Goal: Task Accomplishment & Management: Manage account settings

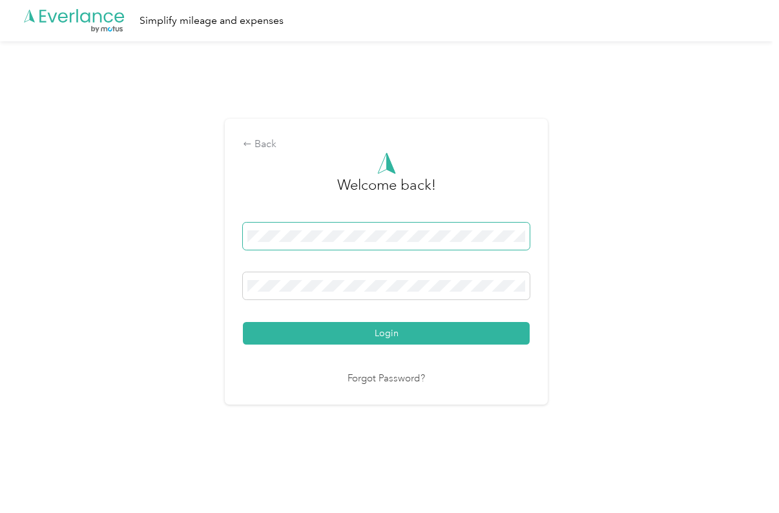
click at [303, 229] on span at bounding box center [386, 236] width 287 height 27
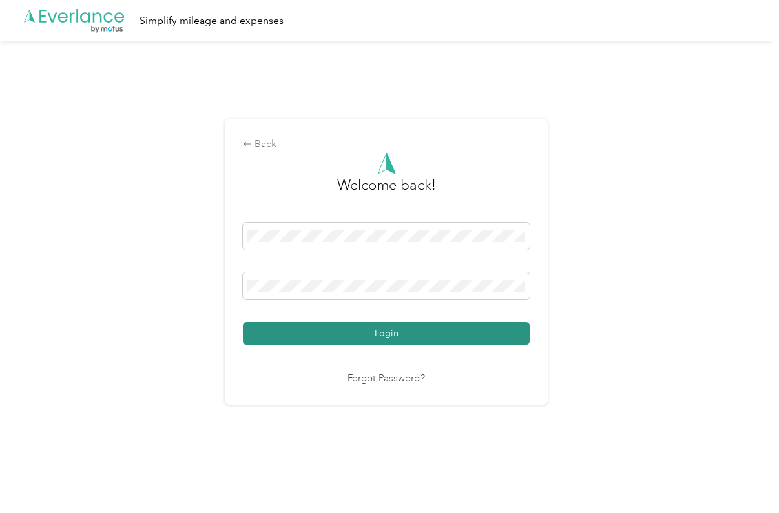
click at [395, 333] on button "Login" at bounding box center [386, 333] width 287 height 23
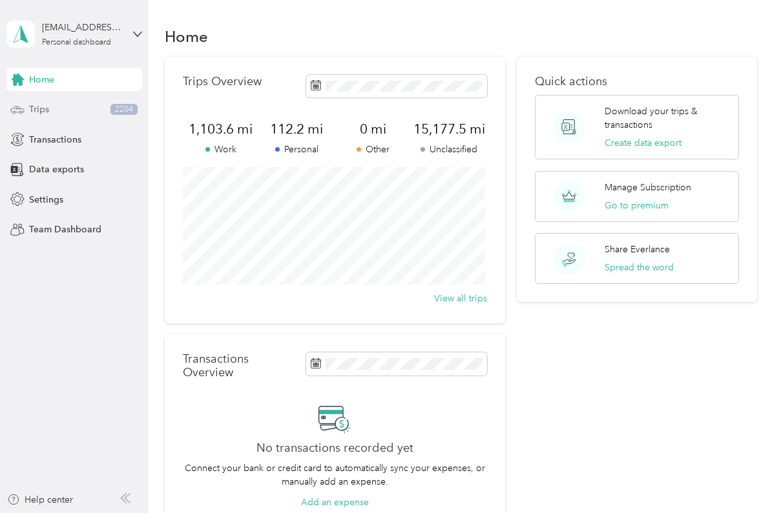
click at [46, 104] on span "Trips" at bounding box center [39, 110] width 20 height 14
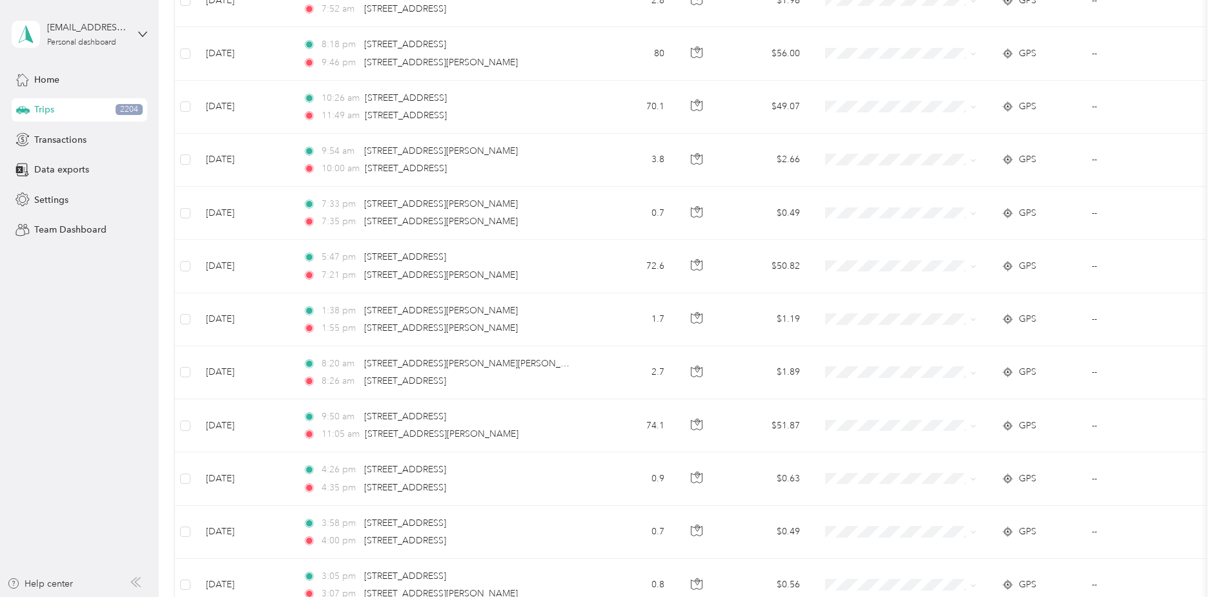
scroll to position [1182, 0]
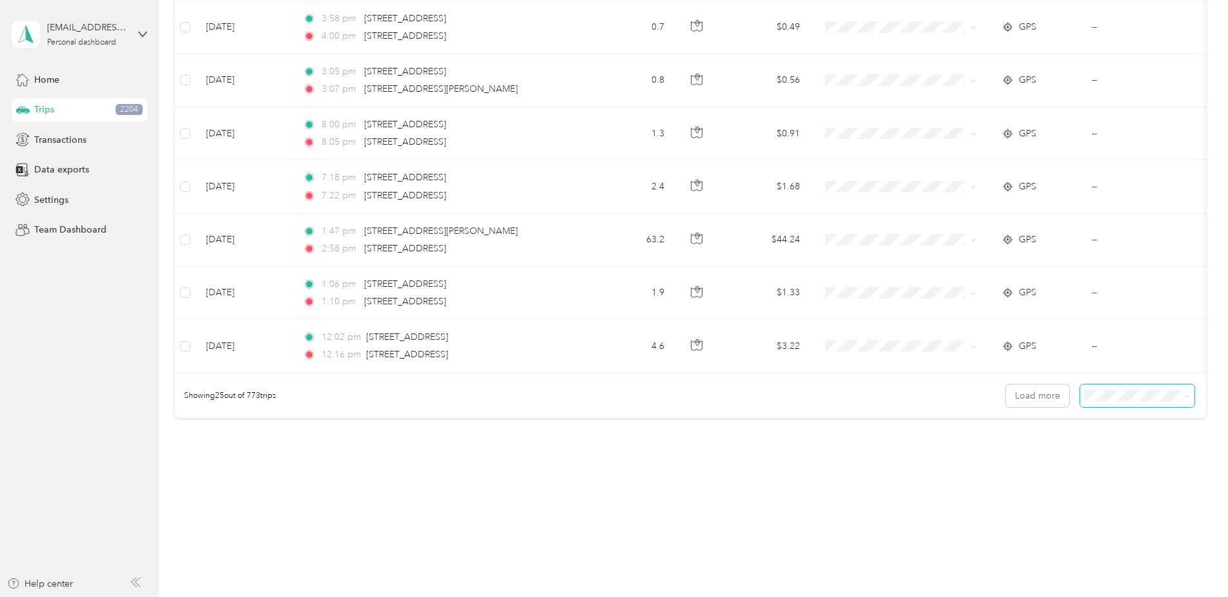
click at [778, 393] on icon at bounding box center [1187, 396] width 6 height 6
click at [778, 464] on div "100 per load" at bounding box center [1134, 458] width 96 height 14
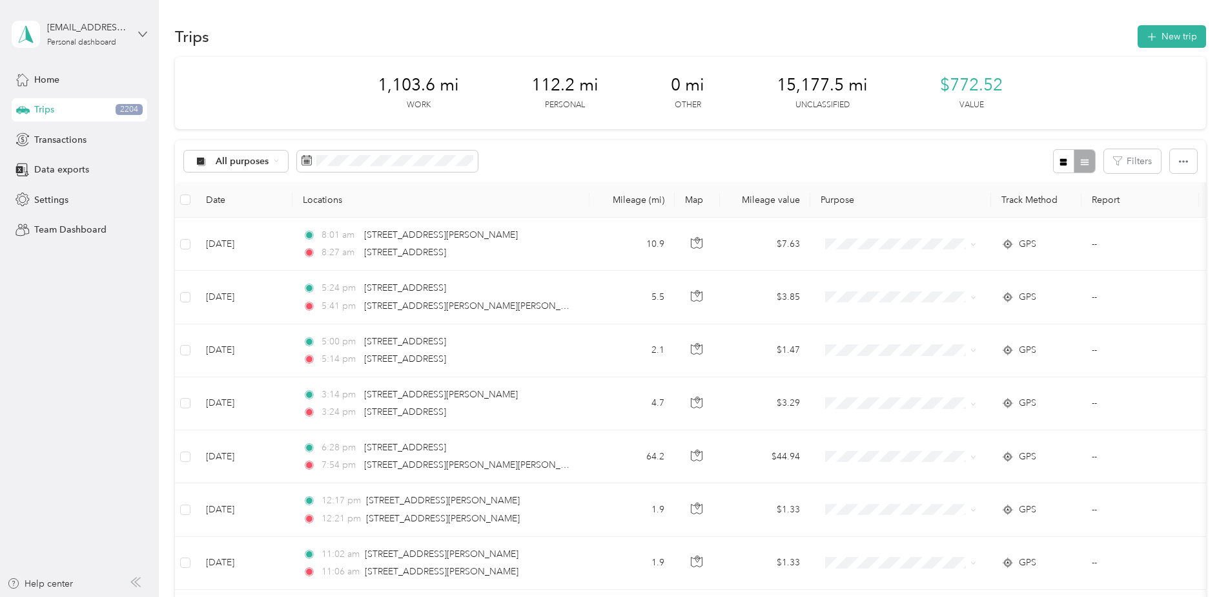
click at [141, 36] on icon at bounding box center [142, 34] width 9 height 9
click at [62, 105] on div "Log out" at bounding box center [48, 99] width 50 height 14
